Goal: Task Accomplishment & Management: Complete application form

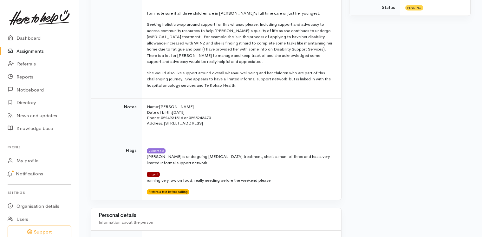
scroll to position [225, 0]
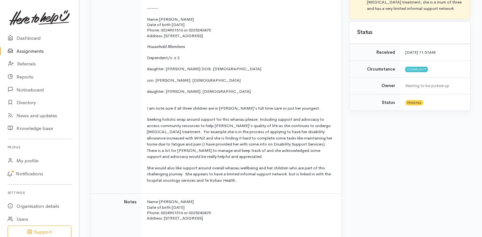
click at [27, 50] on link "Assignments" at bounding box center [39, 51] width 79 height 13
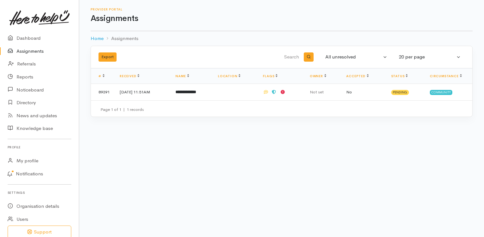
click at [29, 49] on link "Assignments" at bounding box center [39, 51] width 79 height 13
click at [406, 92] on span "Pending" at bounding box center [401, 92] width 18 height 5
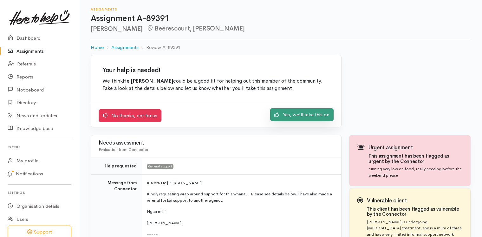
click at [298, 115] on link "Yes, we'll take this on" at bounding box center [301, 114] width 63 height 13
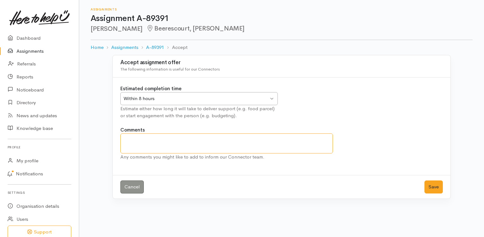
click at [247, 144] on textarea "Comments" at bounding box center [226, 143] width 213 height 20
click at [248, 150] on textarea "Comments" at bounding box center [226, 143] width 213 height 20
click at [260, 139] on textarea "Comments" at bounding box center [226, 143] width 213 height 20
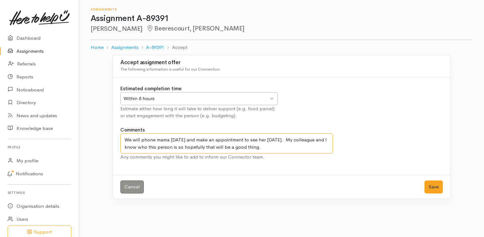
drag, startPoint x: 290, startPoint y: 137, endPoint x: 299, endPoint y: 150, distance: 15.7
click at [299, 150] on textarea "We will phone mama today and make an appointment to see her on Monday. My colle…" at bounding box center [226, 143] width 213 height 20
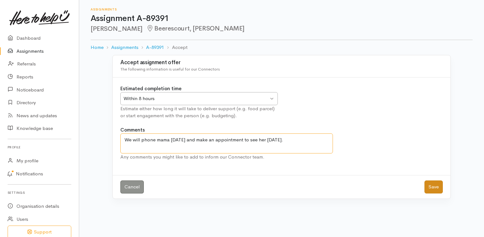
type textarea "We will phone mama today and make an appointment to see her on Monday."
click at [435, 186] on button "Save" at bounding box center [434, 186] width 18 height 13
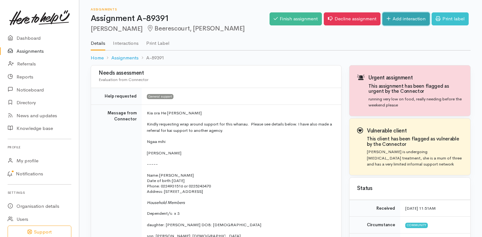
click at [390, 22] on link "Add interaction" at bounding box center [405, 18] width 47 height 13
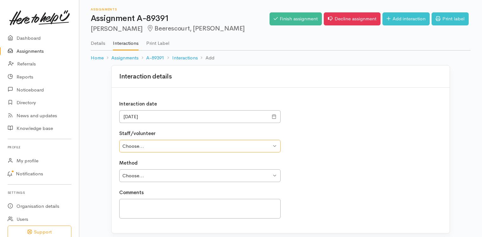
click at [273, 145] on select "Choose... [PERSON_NAME] [PERSON_NAME]" at bounding box center [199, 146] width 161 height 13
select select "2607"
click at [119, 140] on select "Choose... Renee Palaone Lee Tairakena" at bounding box center [199, 146] width 161 height 13
click at [264, 177] on select "Choose... Phone Visit Other" at bounding box center [199, 175] width 161 height 13
select select "1"
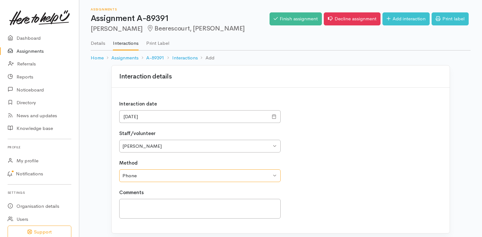
click at [119, 169] on select "Choose... Phone Visit Other" at bounding box center [199, 175] width 161 height 13
click at [244, 208] on textarea at bounding box center [199, 208] width 161 height 20
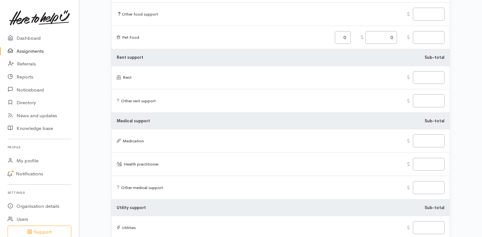
scroll to position [380, 0]
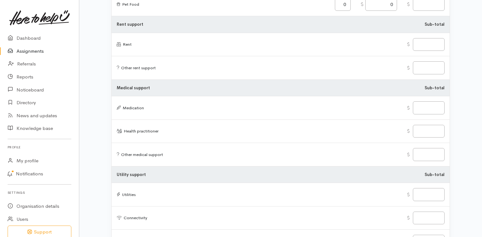
type textarea "Phoned mama to make appointment to see her on Monday."
click at [464, 51] on div "Interaction details Interaction date 03/10/2025 Staff/volunteer Choose... Renee…" at bounding box center [280, 163] width 403 height 956
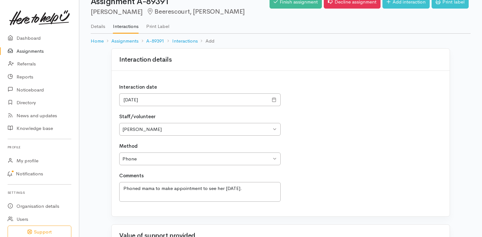
scroll to position [0, 0]
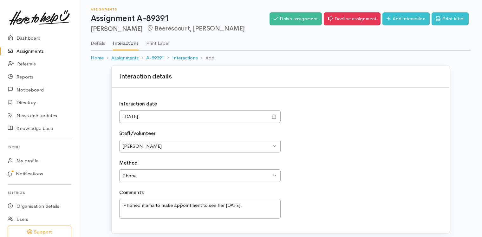
click at [126, 56] on link "Assignments" at bounding box center [124, 57] width 27 height 7
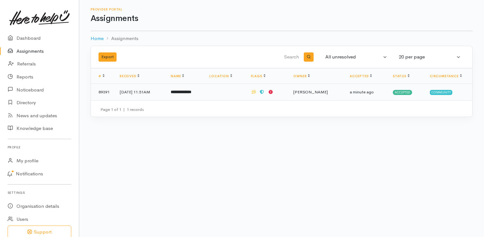
click at [192, 91] on b "**********" at bounding box center [181, 92] width 21 height 4
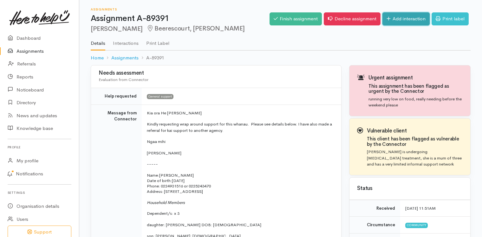
click at [410, 17] on link "Add interaction" at bounding box center [405, 18] width 47 height 13
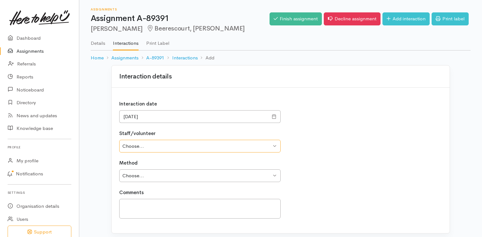
click at [271, 144] on select "Choose... [PERSON_NAME] [PERSON_NAME]" at bounding box center [199, 146] width 161 height 13
select select "2607"
click at [119, 140] on select "Choose... [PERSON_NAME] [PERSON_NAME]" at bounding box center [199, 146] width 161 height 13
click at [261, 173] on select "Choose... Phone Visit Other" at bounding box center [199, 175] width 161 height 13
select select "1"
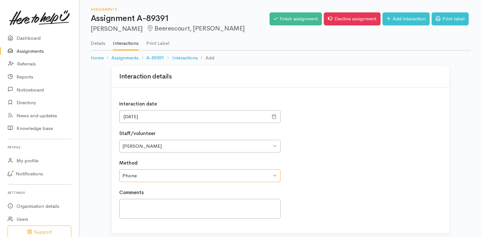
click at [119, 169] on select "Choose... Phone Visit Other" at bounding box center [199, 175] width 161 height 13
click at [257, 204] on textarea at bounding box center [199, 208] width 161 height 20
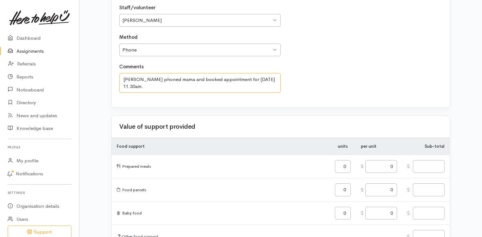
scroll to position [127, 0]
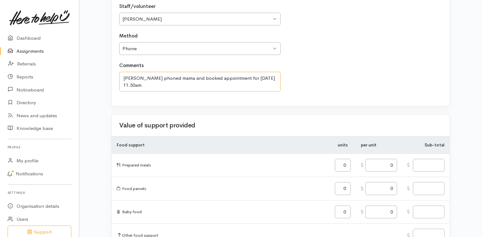
type textarea "Lee phoned mama and booked appointment for Tuesday 11.30am."
drag, startPoint x: 348, startPoint y: 185, endPoint x: 323, endPoint y: 191, distance: 25.3
click at [323, 191] on tr "Food parcels 0 0" at bounding box center [281, 188] width 338 height 23
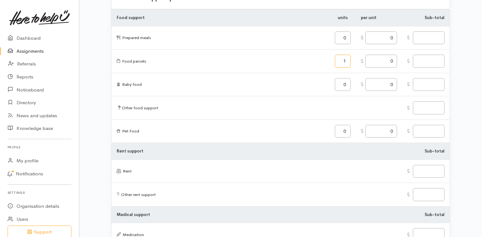
scroll to position [238, 0]
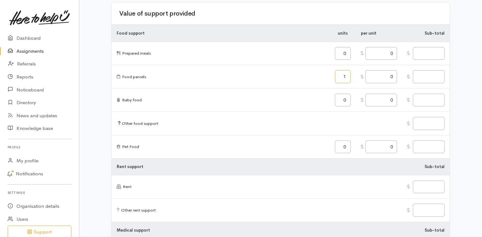
type input "1"
click at [387, 74] on input "0" at bounding box center [381, 76] width 32 height 13
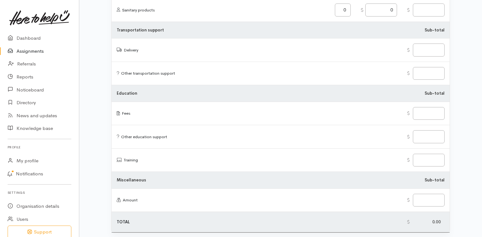
scroll to position [777, 0]
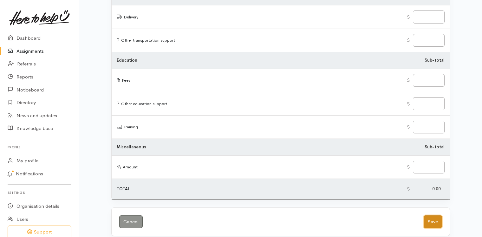
type input "0.00"
click at [438, 215] on button "Save" at bounding box center [433, 221] width 18 height 13
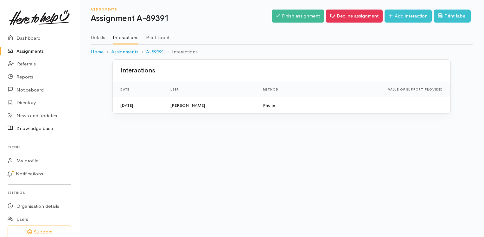
scroll to position [25, 0]
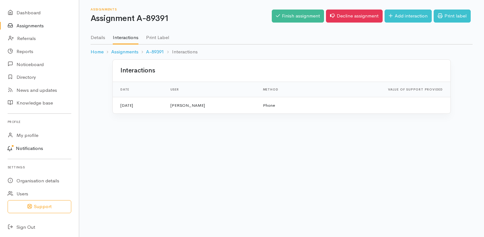
click at [33, 145] on link "Notifications" at bounding box center [38, 148] width 81 height 13
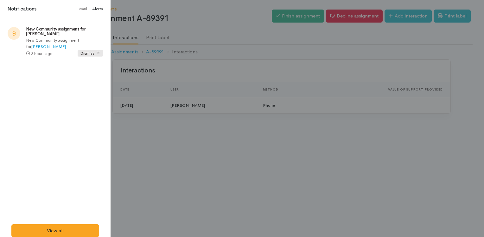
click at [99, 52] on icon at bounding box center [98, 53] width 4 height 4
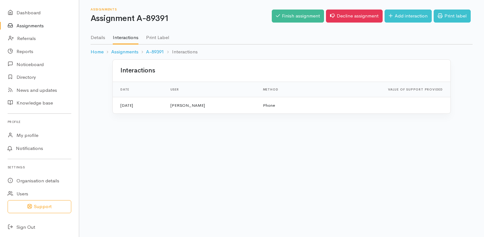
click at [184, 129] on div at bounding box center [242, 118] width 484 height 237
click at [27, 36] on link "Referrals" at bounding box center [39, 38] width 79 height 13
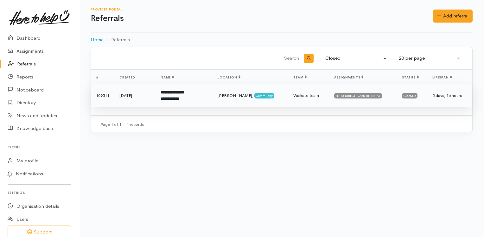
click at [334, 94] on div "HTHU DIRECT FOOD REFERRAL" at bounding box center [358, 95] width 48 height 5
